Goal: Register for event/course

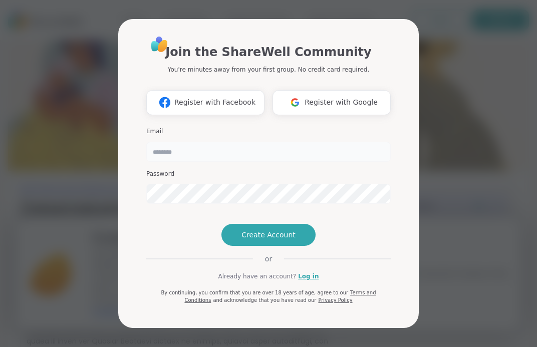
click at [191, 142] on input "email" at bounding box center [268, 152] width 245 height 20
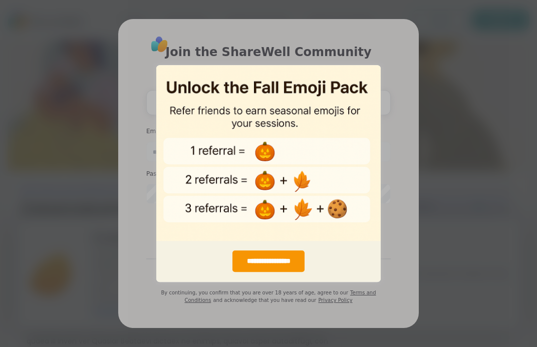
type input "******"
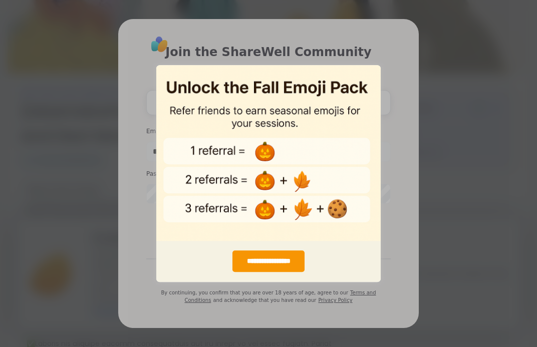
scroll to position [116, 0]
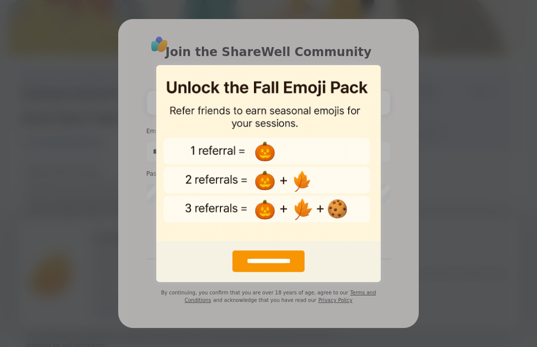
click at [412, 176] on div "**********" at bounding box center [268, 173] width 537 height 347
click at [411, 178] on div "**********" at bounding box center [268, 173] width 537 height 347
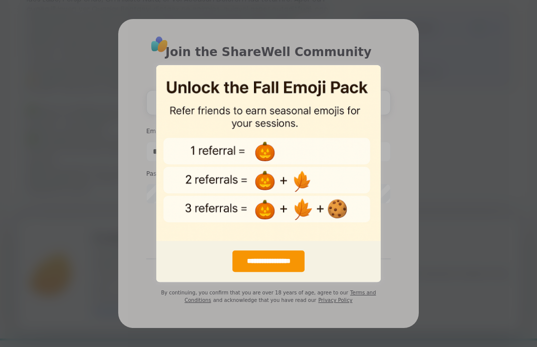
scroll to position [369, 0]
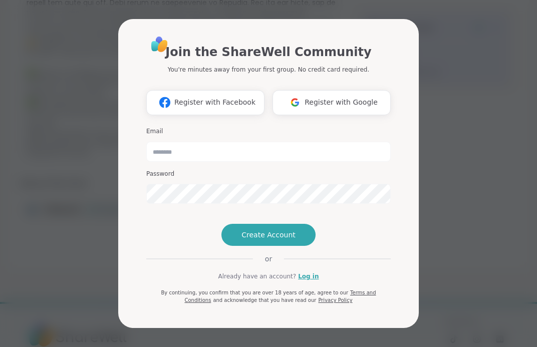
scroll to position [369, 0]
click at [231, 142] on input "email" at bounding box center [268, 152] width 245 height 20
type input "**********"
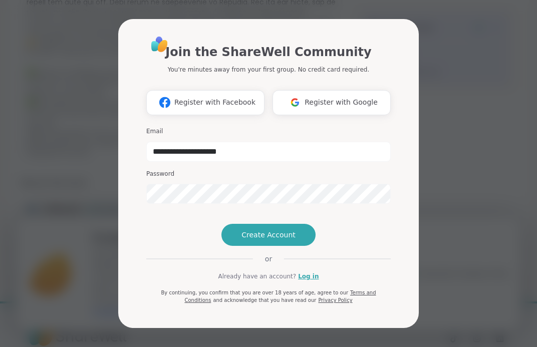
click at [240, 267] on div "**********" at bounding box center [268, 170] width 245 height 270
click at [243, 240] on span "Create Account" at bounding box center [269, 235] width 54 height 10
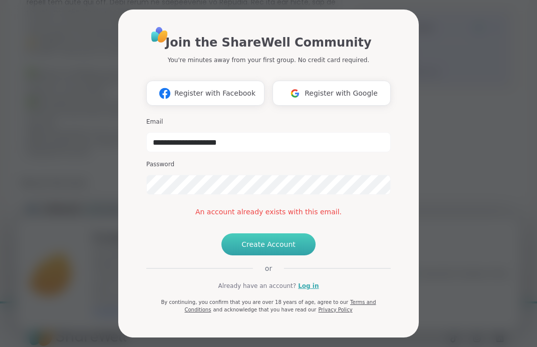
scroll to position [24, 0]
click at [303, 291] on link "Log in" at bounding box center [308, 286] width 21 height 9
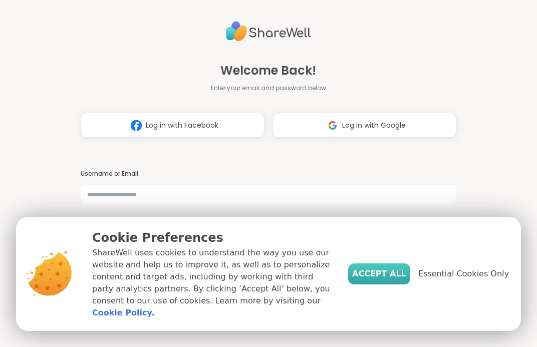
click at [375, 271] on button "Accept All" at bounding box center [379, 274] width 62 height 21
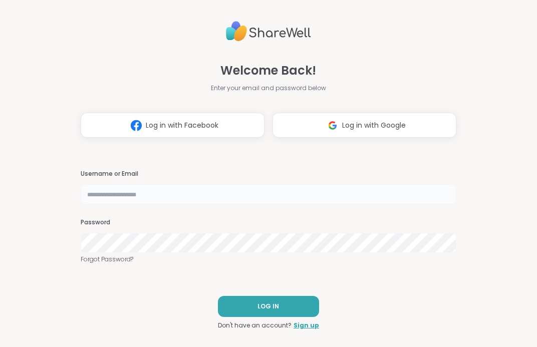
click at [192, 192] on input "text" at bounding box center [269, 194] width 376 height 20
type input "**********"
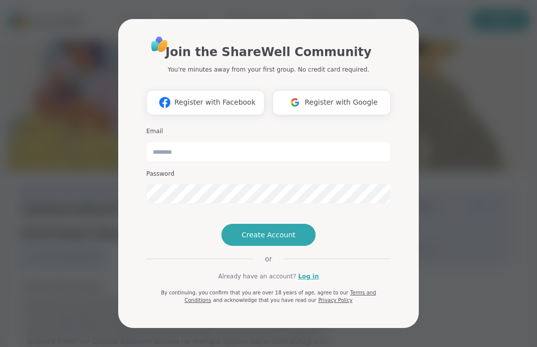
scroll to position [6, 0]
click at [308, 281] on link "Log in" at bounding box center [308, 276] width 21 height 9
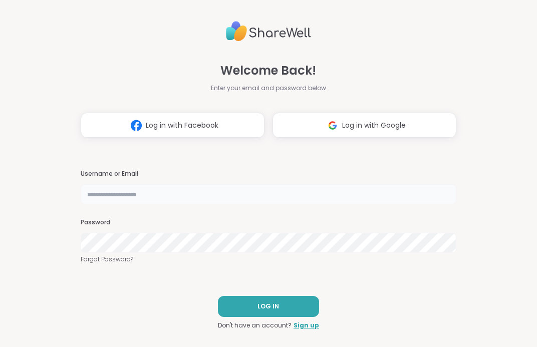
click at [128, 189] on input "text" at bounding box center [269, 194] width 376 height 20
type input "**********"
click at [241, 298] on button "LOG IN" at bounding box center [268, 306] width 101 height 21
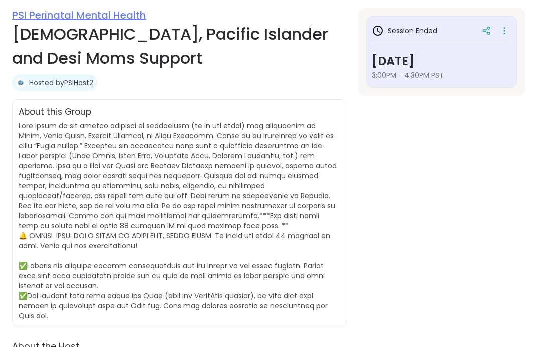
scroll to position [159, 0]
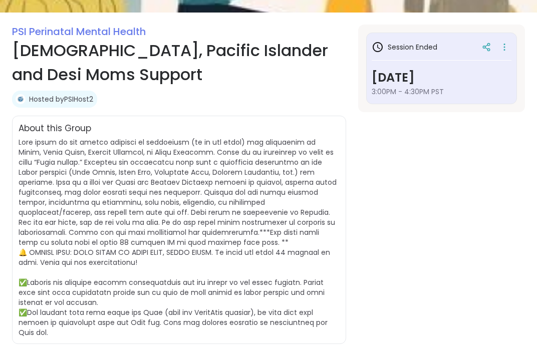
click at [77, 106] on div "Hosted by PSIHost2" at bounding box center [54, 99] width 85 height 17
click at [77, 101] on link "Hosted by PSIHost2" at bounding box center [61, 99] width 64 height 10
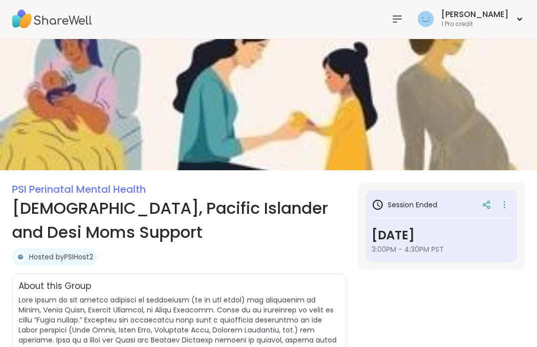
scroll to position [0, 0]
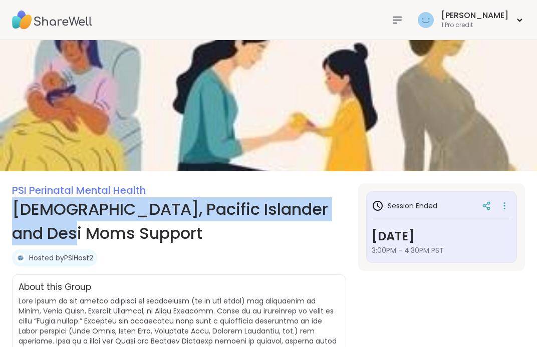
drag, startPoint x: 72, startPoint y: 237, endPoint x: 4, endPoint y: 207, distance: 74.8
copy h1 "Asian, Pacific Islander and Desi Moms Suppor"
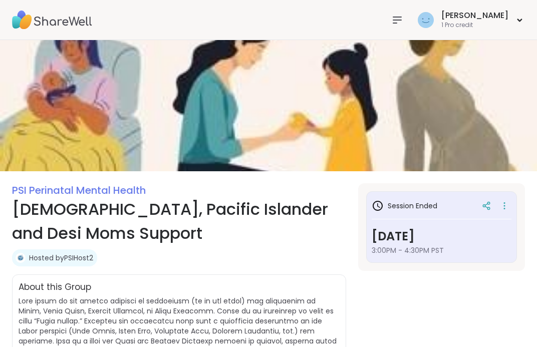
click at [407, 22] on div at bounding box center [397, 20] width 20 height 20
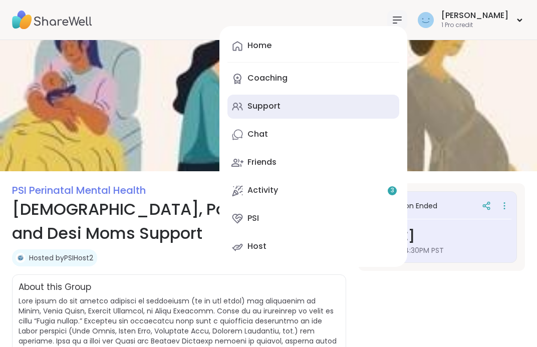
click at [282, 106] on link "Support" at bounding box center [314, 107] width 172 height 24
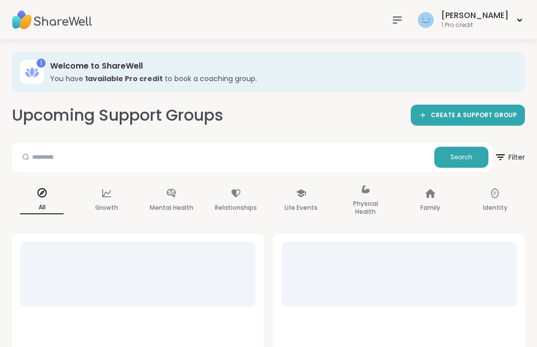
click at [188, 144] on div "Search" at bounding box center [252, 157] width 481 height 29
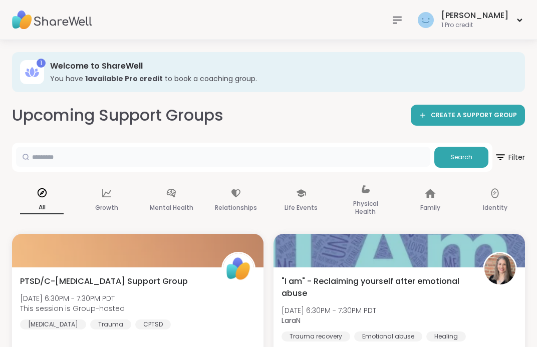
click at [175, 151] on input "text" at bounding box center [223, 157] width 414 height 20
paste input "**********"
type input "**********"
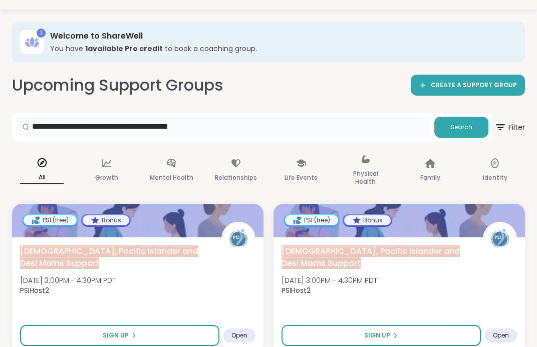
scroll to position [24, 0]
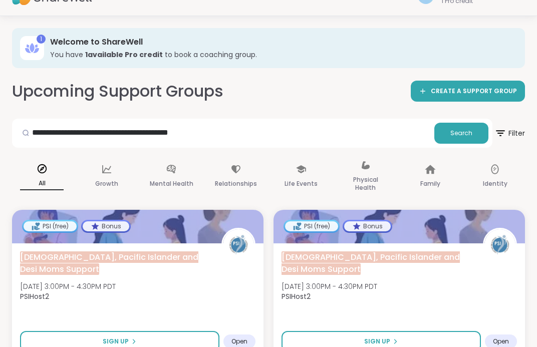
click at [154, 91] on h2 "Upcoming Support Groups" at bounding box center [117, 91] width 211 height 23
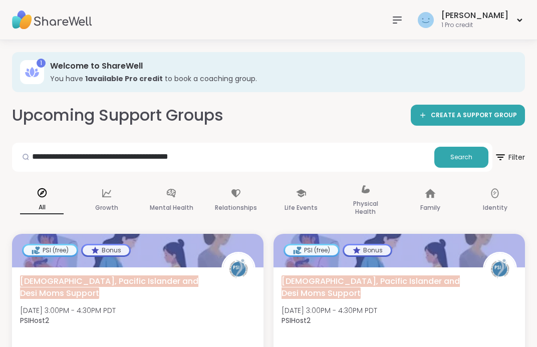
click at [52, 18] on img at bounding box center [52, 20] width 80 height 35
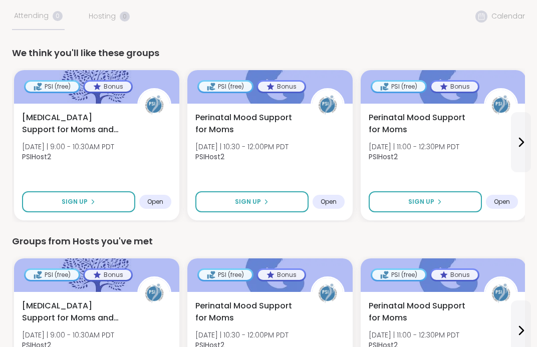
scroll to position [106, 0]
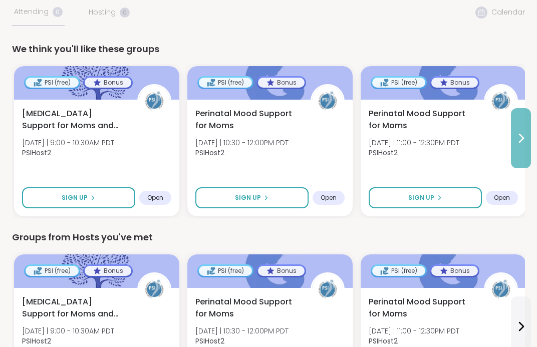
click at [516, 128] on button at bounding box center [521, 138] width 20 height 60
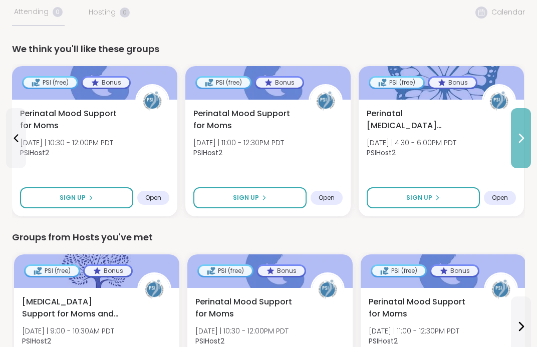
click at [516, 128] on button at bounding box center [521, 138] width 20 height 60
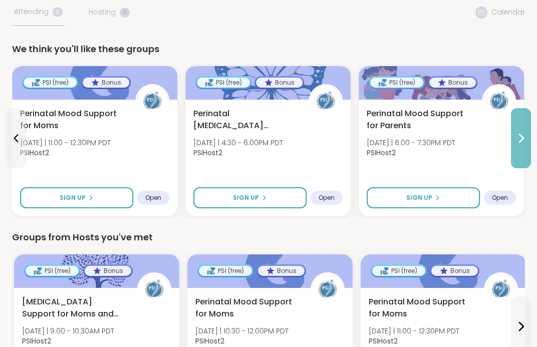
click at [516, 128] on button at bounding box center [521, 138] width 20 height 60
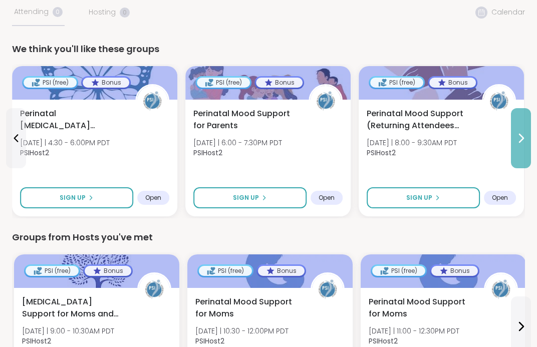
click at [516, 128] on button at bounding box center [521, 138] width 20 height 60
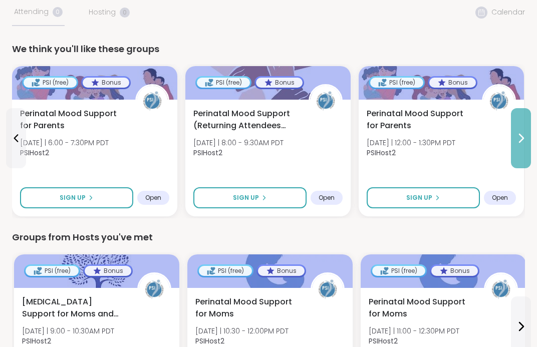
click at [516, 128] on button at bounding box center [521, 138] width 20 height 60
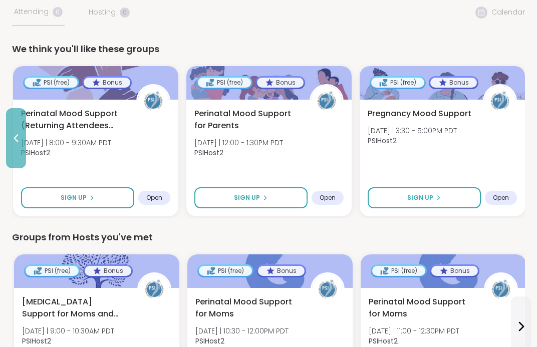
click at [14, 139] on icon at bounding box center [16, 138] width 12 height 12
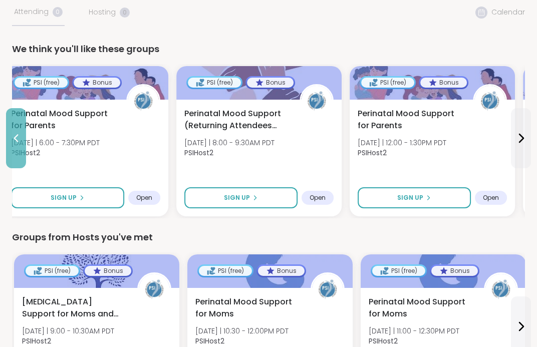
click at [14, 139] on icon at bounding box center [16, 138] width 12 height 12
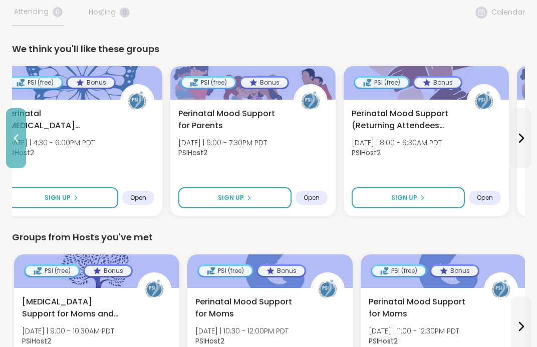
click at [14, 139] on icon at bounding box center [16, 138] width 12 height 12
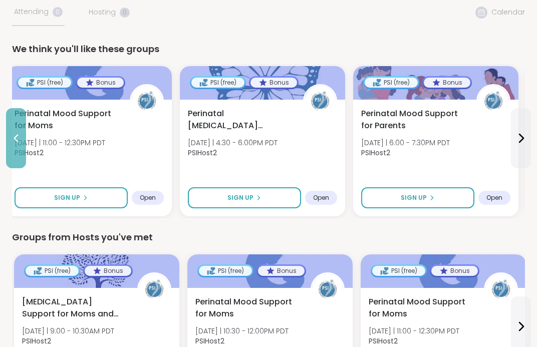
click at [14, 139] on icon at bounding box center [16, 138] width 12 height 12
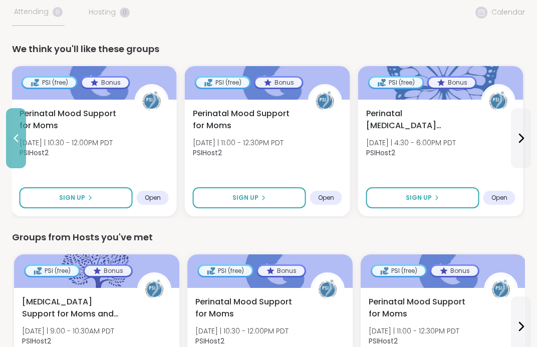
click at [14, 139] on icon at bounding box center [16, 138] width 12 height 12
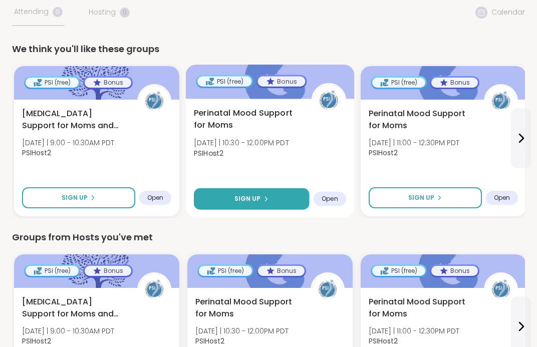
click at [279, 197] on button "Sign Up" at bounding box center [252, 199] width 116 height 22
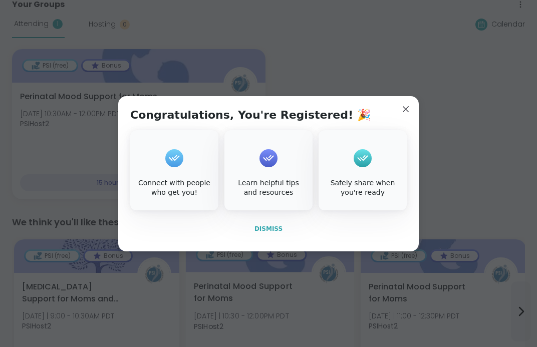
click at [273, 232] on span "Dismiss" at bounding box center [269, 229] width 28 height 7
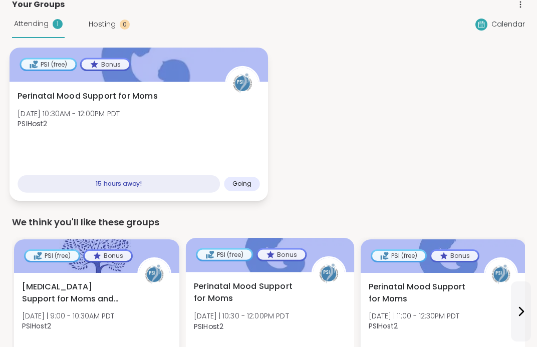
click at [114, 93] on span "Perinatal Mood Support for Moms" at bounding box center [88, 96] width 140 height 12
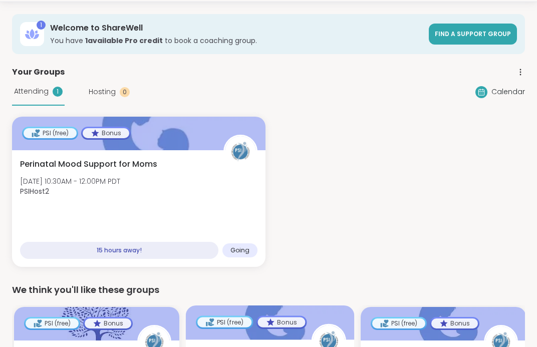
scroll to position [26, 0]
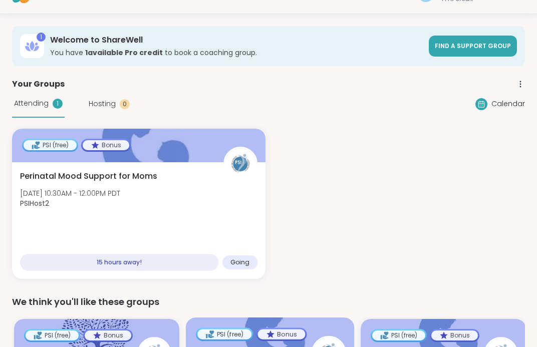
click at [85, 41] on h3 "Welcome to ShareWell" at bounding box center [236, 40] width 373 height 11
click at [110, 35] on h3 "Welcome to ShareWell" at bounding box center [236, 40] width 373 height 11
click at [109, 36] on h3 "Welcome to ShareWell" at bounding box center [236, 40] width 373 height 11
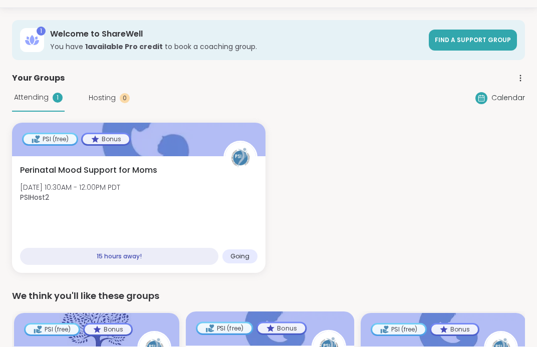
scroll to position [0, 0]
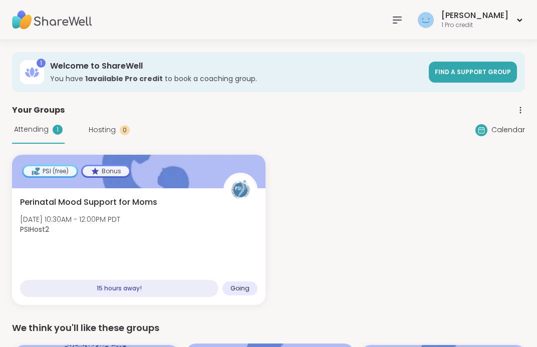
click at [47, 25] on img at bounding box center [52, 20] width 80 height 35
click at [48, 23] on img at bounding box center [52, 20] width 80 height 35
click at [53, 19] on img at bounding box center [52, 20] width 80 height 35
click at [23, 21] on img at bounding box center [52, 20] width 80 height 35
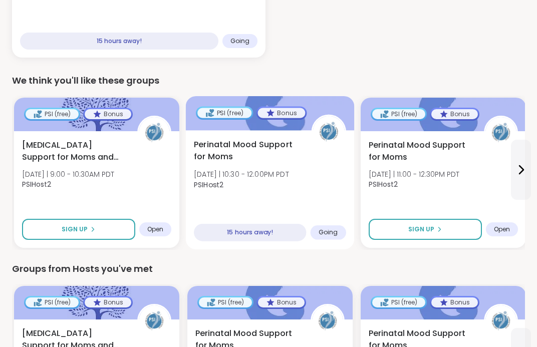
scroll to position [250, 0]
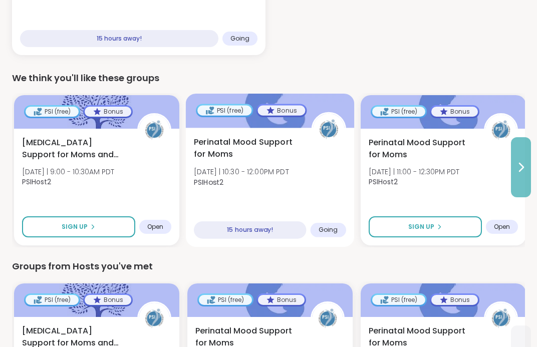
click at [518, 166] on icon at bounding box center [521, 167] width 12 height 12
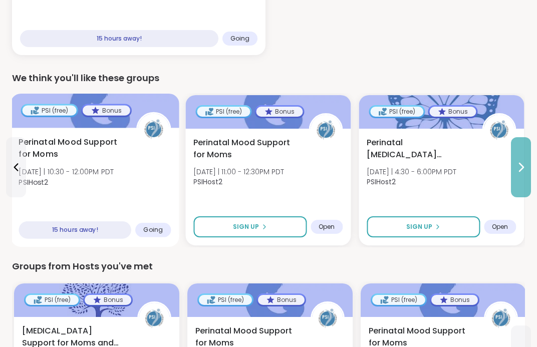
click at [521, 165] on icon at bounding box center [521, 167] width 12 height 12
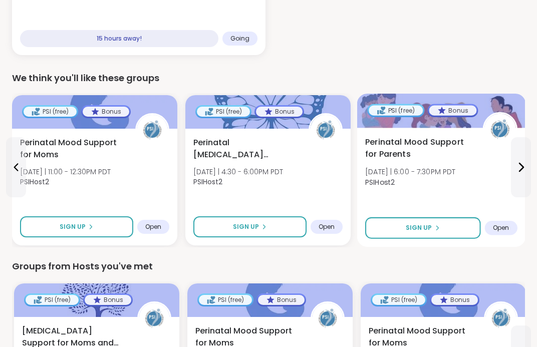
click at [446, 143] on span "Perinatal Mood Support for Parents" at bounding box center [418, 148] width 106 height 25
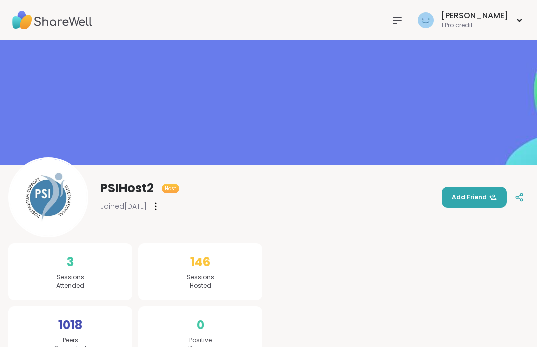
scroll to position [26, 0]
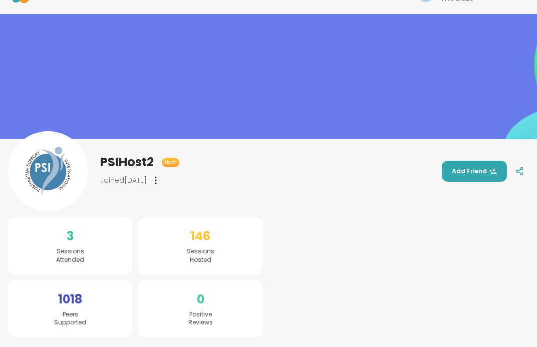
click at [210, 242] on span "146" at bounding box center [200, 237] width 20 height 18
click at [194, 231] on span "146" at bounding box center [200, 237] width 20 height 18
click at [62, 181] on img at bounding box center [48, 171] width 77 height 77
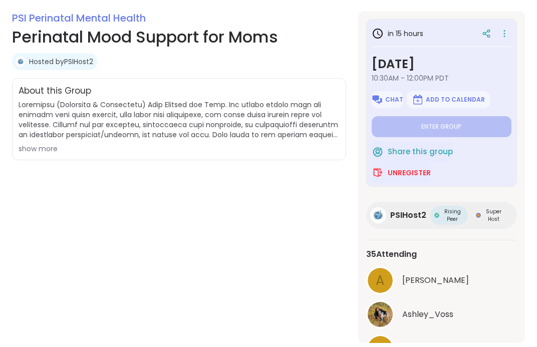
scroll to position [182, 0]
